Goal: Information Seeking & Learning: Learn about a topic

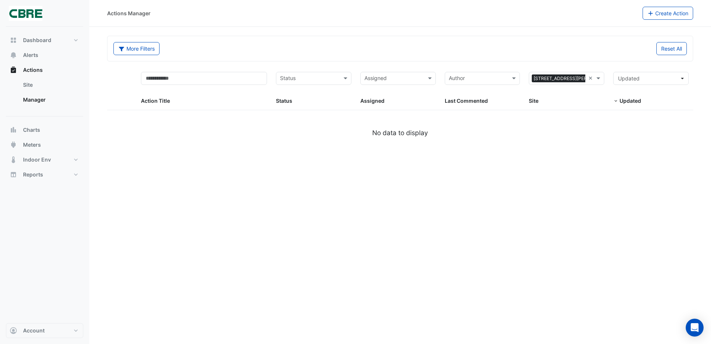
click at [227, 140] on datatable-body "No data to display" at bounding box center [400, 137] width 586 height 18
click at [33, 68] on span "Actions" at bounding box center [33, 69] width 20 height 7
click at [31, 83] on link "Site" at bounding box center [50, 84] width 66 height 15
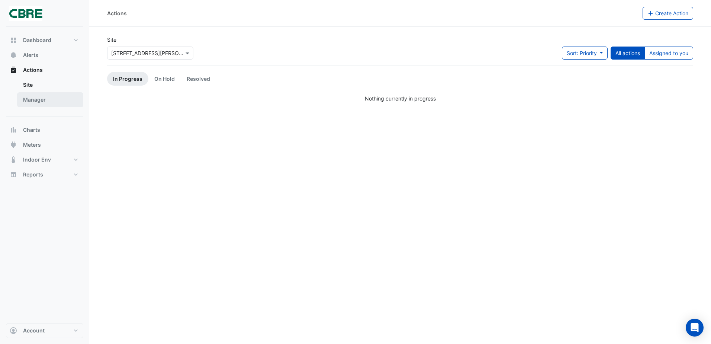
click at [32, 94] on link "Manager" at bounding box center [50, 99] width 66 height 15
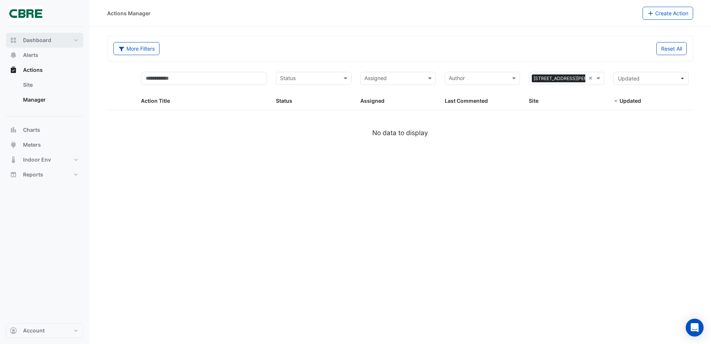
click at [30, 36] on button "Dashboard" at bounding box center [44, 40] width 77 height 15
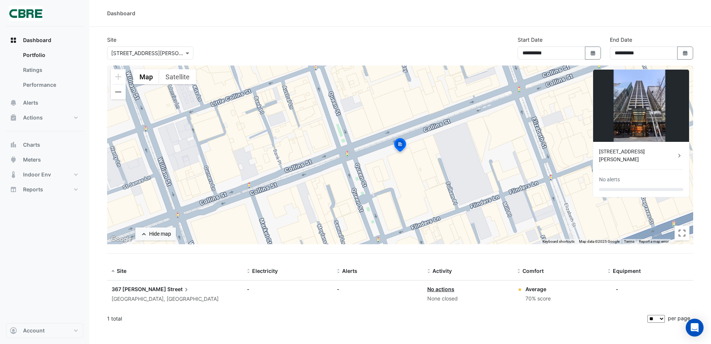
click at [139, 288] on span "367 [PERSON_NAME]" at bounding box center [139, 289] width 55 height 6
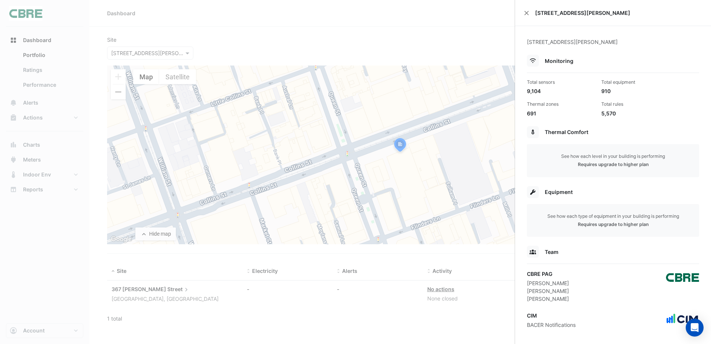
click at [204, 321] on ngb-offcanvas-backdrop at bounding box center [355, 172] width 711 height 344
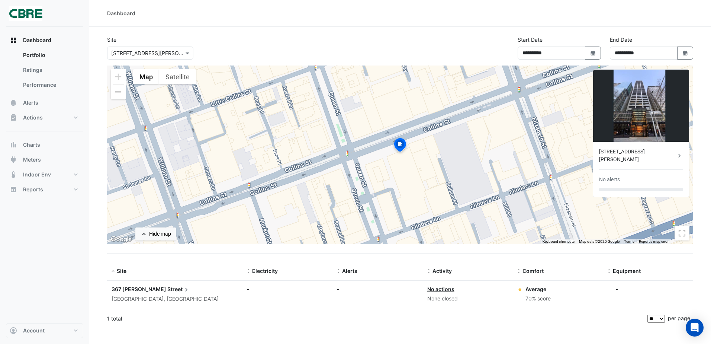
click at [130, 288] on span "367 [PERSON_NAME]" at bounding box center [139, 289] width 55 height 6
click at [129, 299] on ngb-offcanvas-backdrop at bounding box center [355, 172] width 711 height 344
click at [441, 288] on link "No actions" at bounding box center [440, 289] width 27 height 6
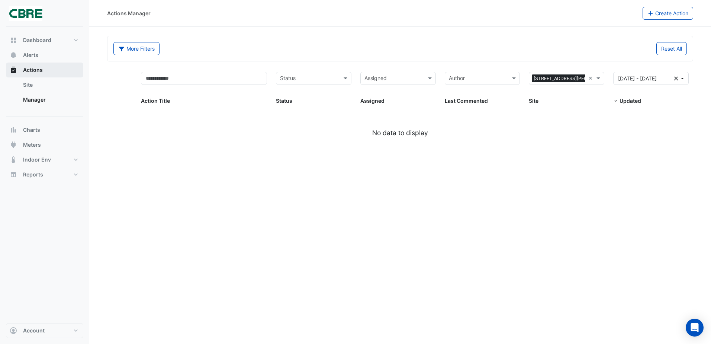
click at [33, 70] on span "Actions" at bounding box center [33, 69] width 20 height 7
click at [26, 54] on span "Alerts" at bounding box center [30, 54] width 15 height 7
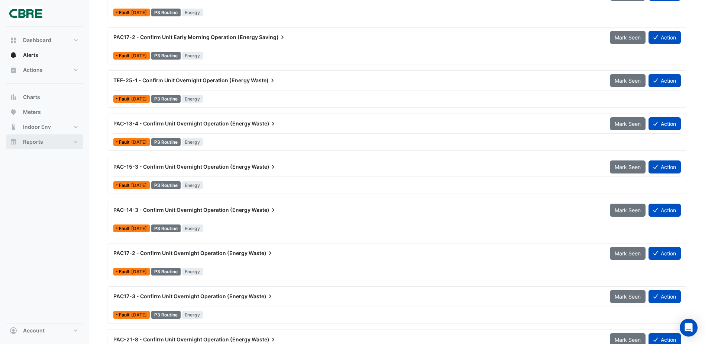
scroll to position [3420, 0]
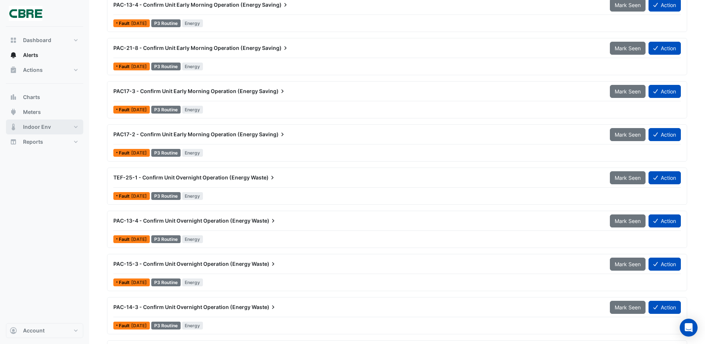
click at [39, 129] on span "Indoor Env" at bounding box center [37, 126] width 28 height 7
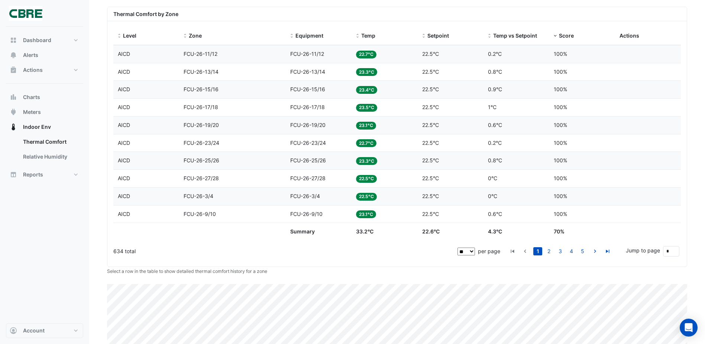
scroll to position [180, 0]
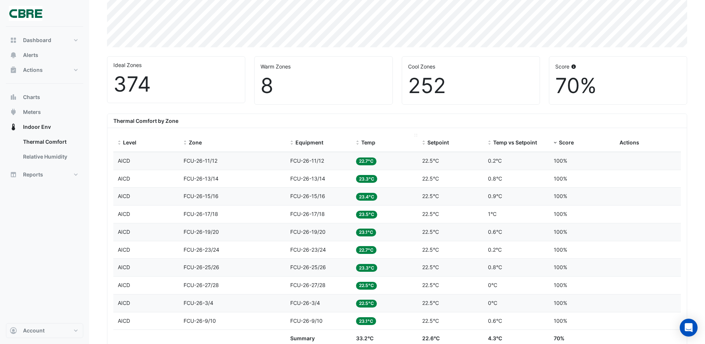
click at [358, 142] on span at bounding box center [357, 143] width 5 height 6
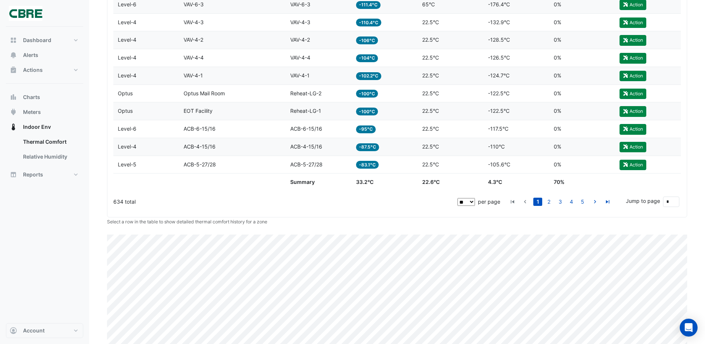
scroll to position [291, 0]
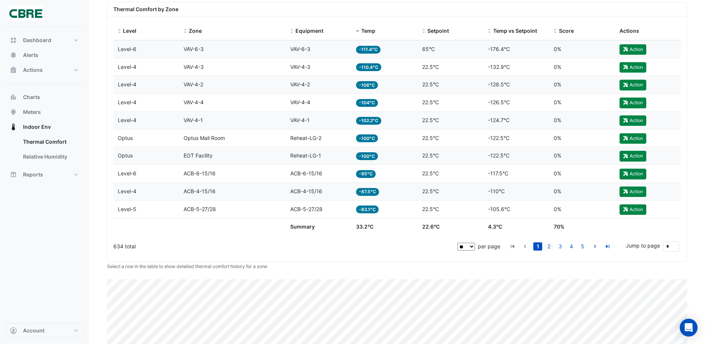
click at [549, 245] on link "2" at bounding box center [549, 246] width 9 height 8
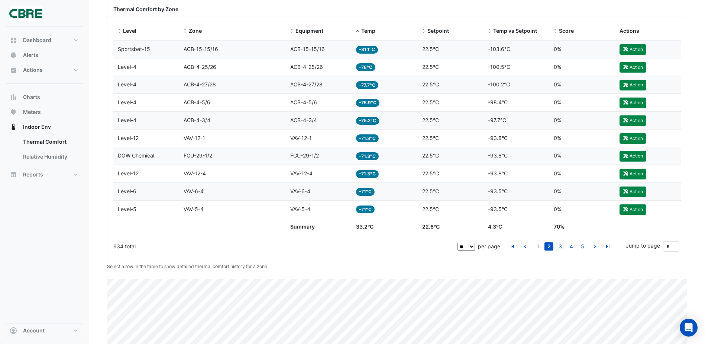
click at [564, 247] on link "3" at bounding box center [560, 246] width 9 height 8
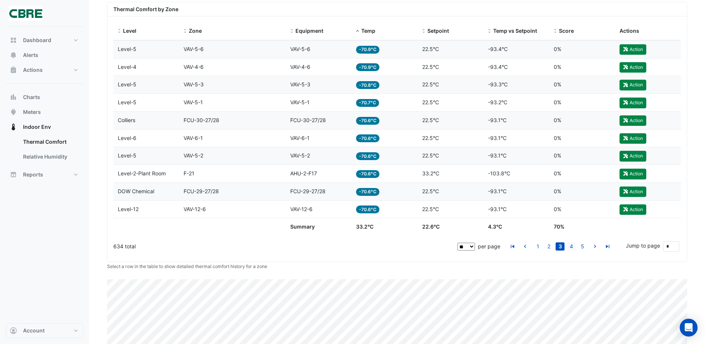
click at [573, 247] on link "4" at bounding box center [571, 246] width 9 height 8
click at [582, 248] on link "6" at bounding box center [582, 246] width 9 height 8
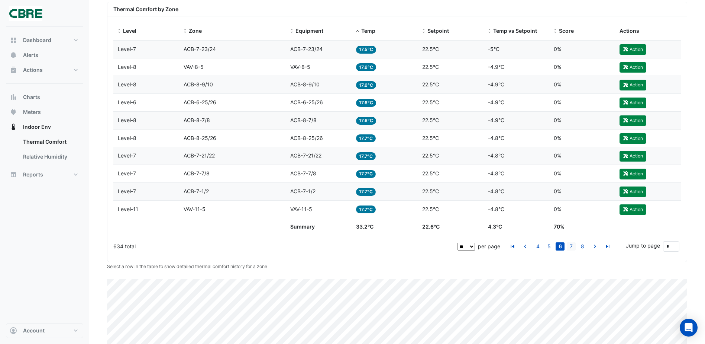
click at [575, 247] on link "7" at bounding box center [571, 246] width 9 height 8
click at [570, 247] on link "8" at bounding box center [571, 246] width 9 height 8
click at [573, 247] on link "9" at bounding box center [571, 246] width 9 height 8
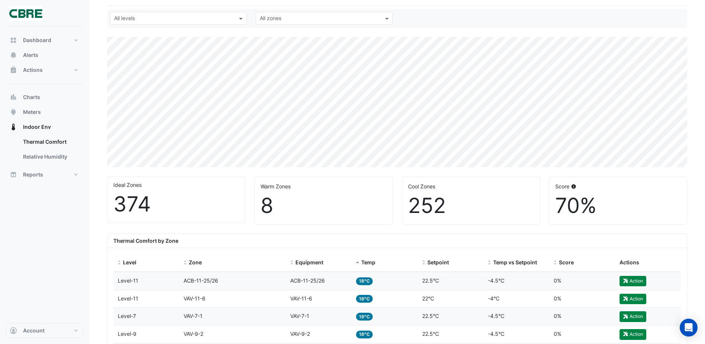
scroll to position [0, 0]
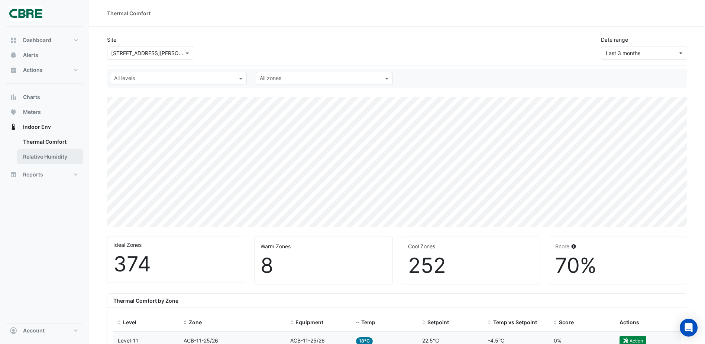
click at [44, 157] on link "Relative Humidity" at bounding box center [50, 156] width 66 height 15
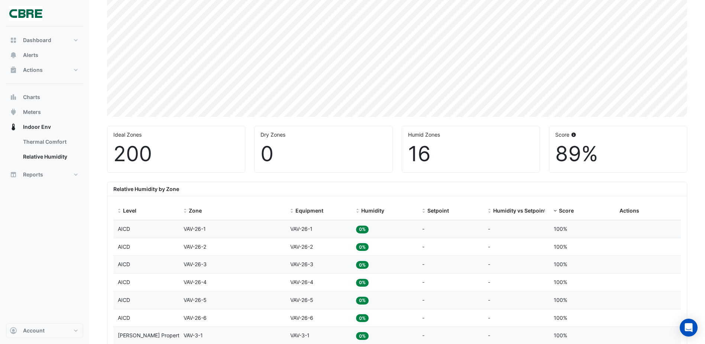
scroll to position [112, 0]
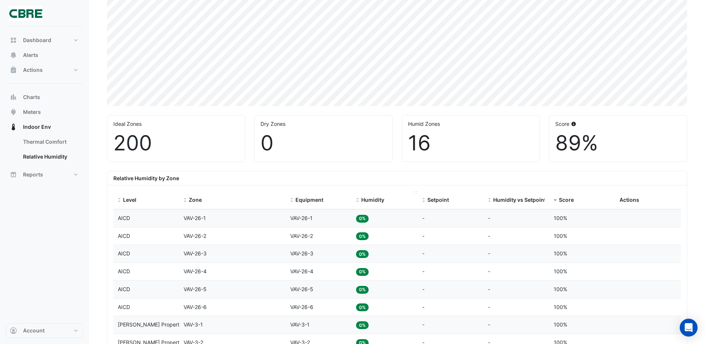
click at [358, 197] on span at bounding box center [357, 200] width 5 height 6
click at [357, 199] on span at bounding box center [357, 200] width 5 height 6
